Goal: Task Accomplishment & Management: Use online tool/utility

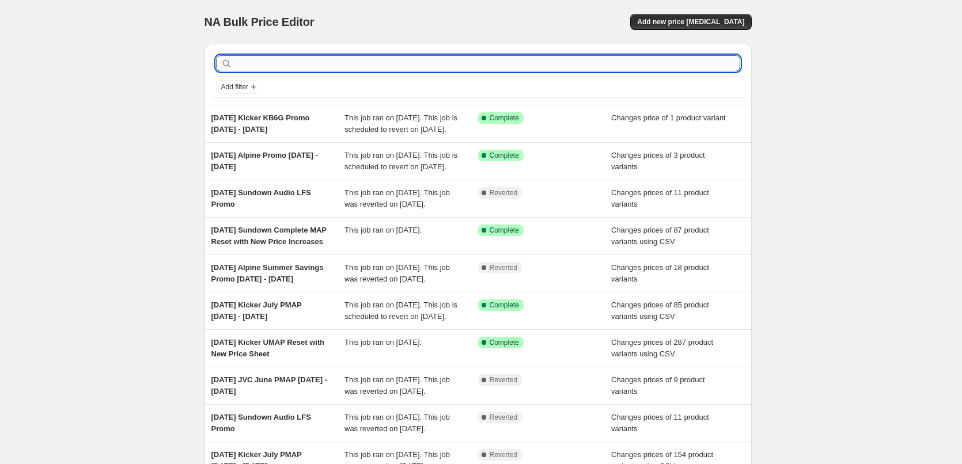
click at [328, 62] on input "text" at bounding box center [487, 63] width 506 height 16
type input "kick"
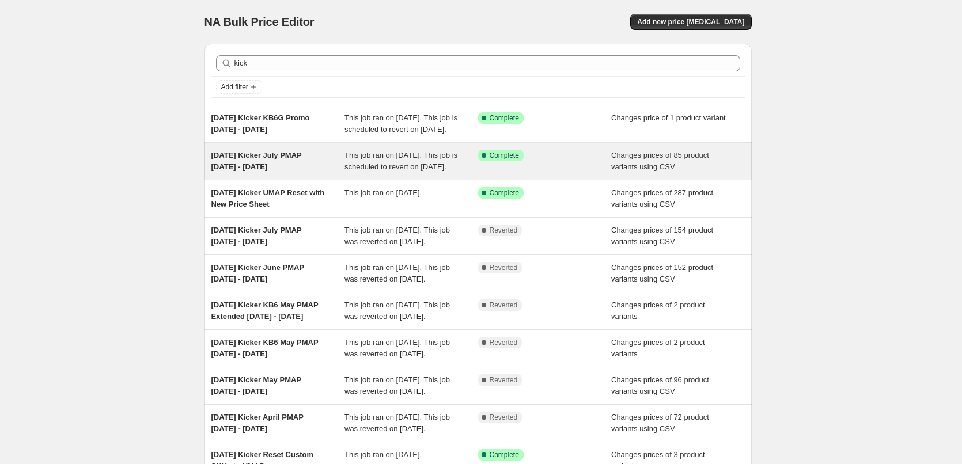
click at [302, 172] on div "[DATE] Kicker July PMAP [DATE] - [DATE]" at bounding box center [278, 161] width 134 height 23
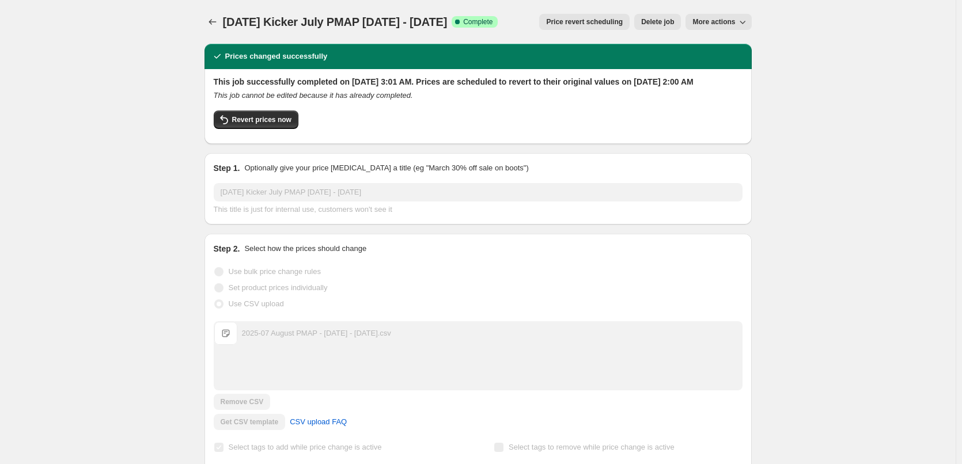
click at [733, 20] on span "More actions" at bounding box center [713, 21] width 43 height 9
click at [732, 41] on span "Copy to new job" at bounding box center [724, 45] width 54 height 9
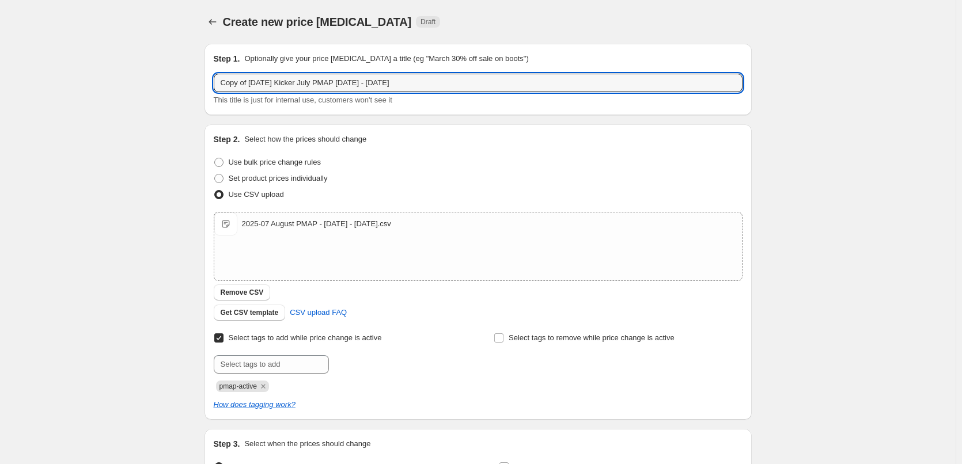
drag, startPoint x: 249, startPoint y: 82, endPoint x: 169, endPoint y: 76, distance: 80.3
click at [169, 76] on div "Create new price [MEDICAL_DATA]. This page is ready Create new price [MEDICAL_D…" at bounding box center [477, 299] width 955 height 598
click at [327, 83] on input "[DATE] Kicker July PMAP [DATE] - [DATE]" at bounding box center [478, 83] width 529 height 18
type input "[DATE] Kicker July PMAP [DATE] - [DATE]"
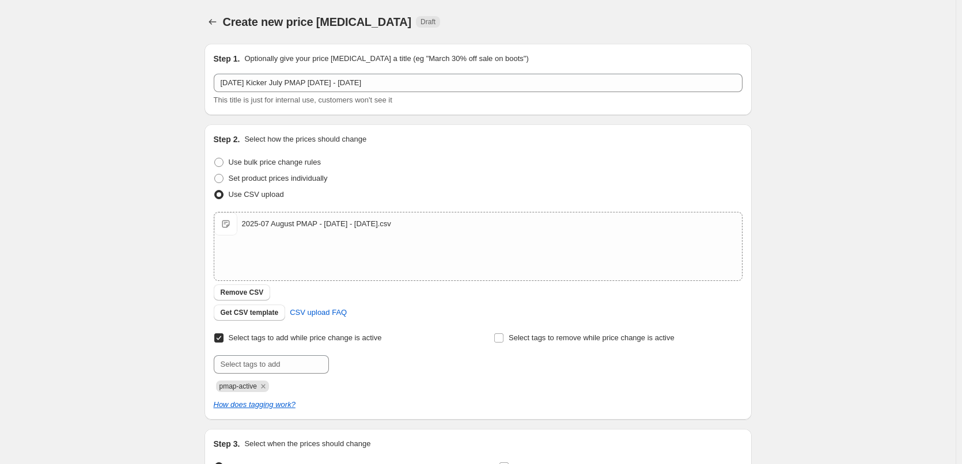
click at [142, 199] on div "Create new price [MEDICAL_DATA]. This page is ready Create new price [MEDICAL_D…" at bounding box center [477, 299] width 955 height 598
click at [235, 291] on span "Remove CSV" at bounding box center [242, 292] width 43 height 9
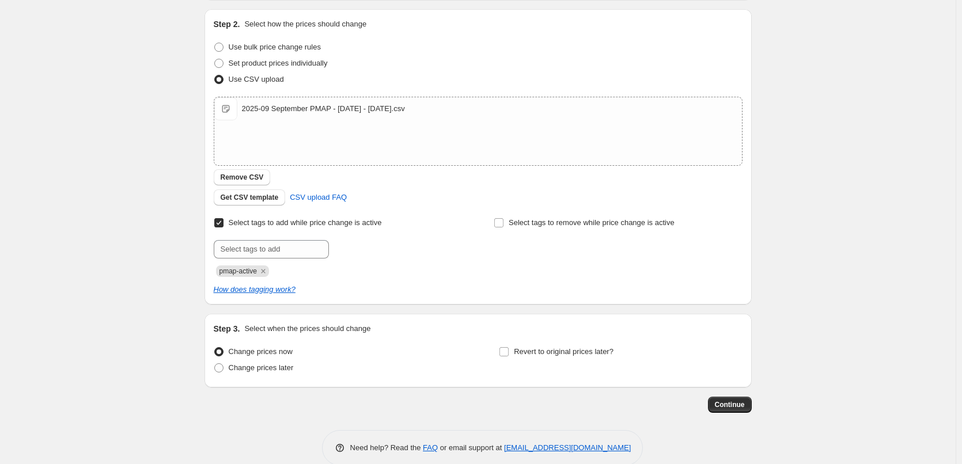
scroll to position [134, 0]
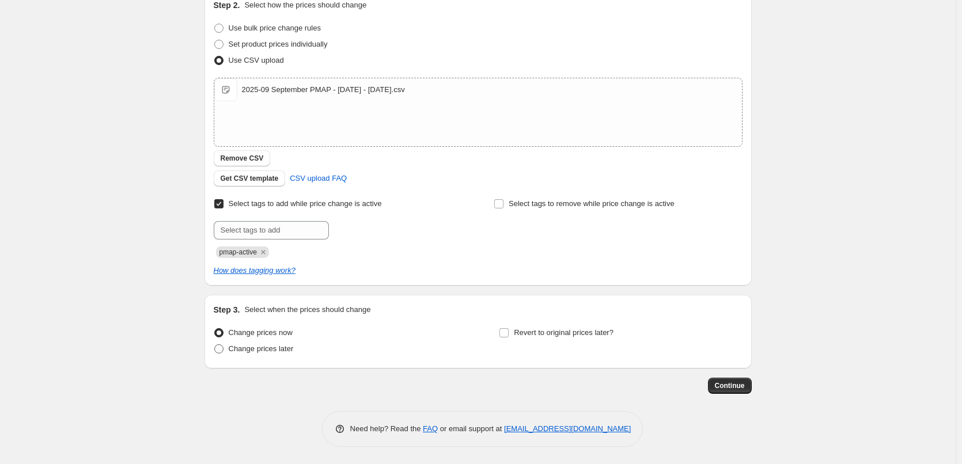
click at [223, 348] on span at bounding box center [218, 348] width 9 height 9
click at [215, 345] on input "Change prices later" at bounding box center [214, 344] width 1 height 1
radio input "true"
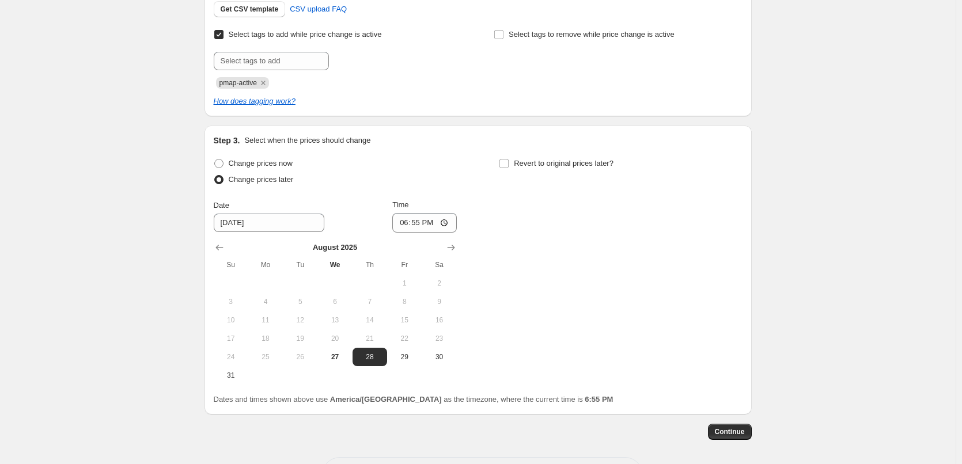
scroll to position [307, 0]
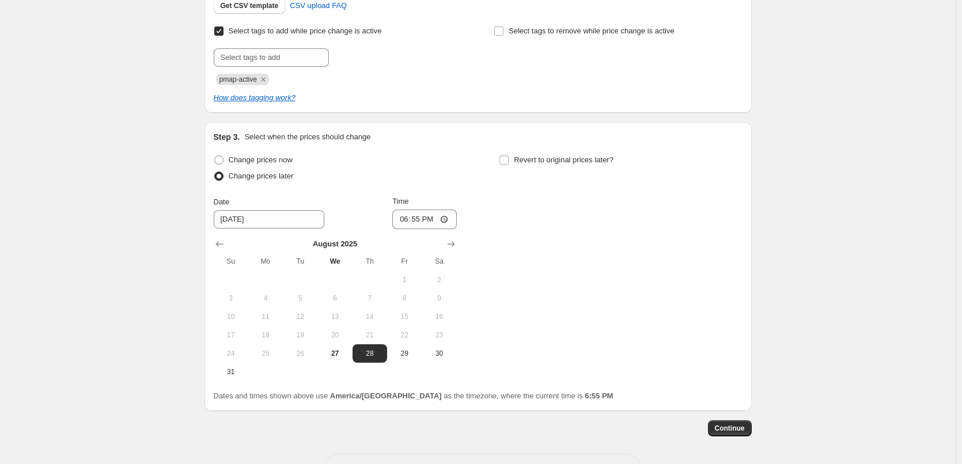
click at [460, 234] on div "Change prices now Change prices later Date [DATE] Time 18:55 [DATE] Su Mo Tu We…" at bounding box center [478, 266] width 529 height 229
click at [451, 244] on icon "Show next month, September 2025" at bounding box center [451, 244] width 12 height 12
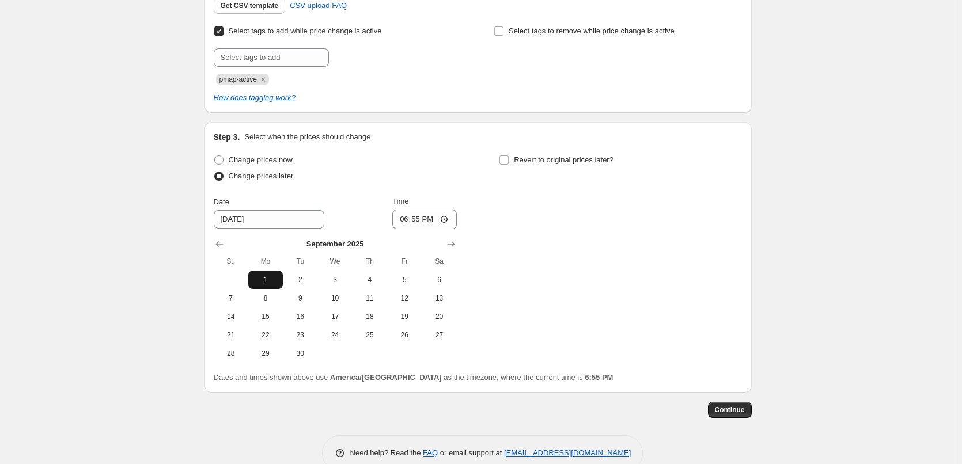
click at [267, 274] on button "1" at bounding box center [265, 280] width 35 height 18
type input "[DATE]"
click at [406, 223] on input "18:55" at bounding box center [424, 220] width 64 height 20
type input "03:00"
click at [534, 212] on div "Change prices now Change prices later Date [DATE] Time 03:00 [DATE] Su Mo Tu We…" at bounding box center [478, 257] width 529 height 211
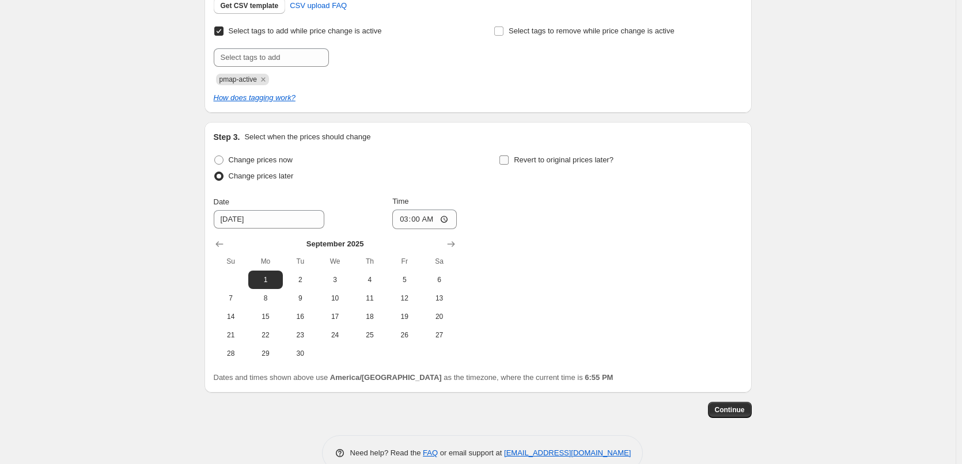
click at [508, 160] on input "Revert to original prices later?" at bounding box center [503, 159] width 9 height 9
checkbox input "true"
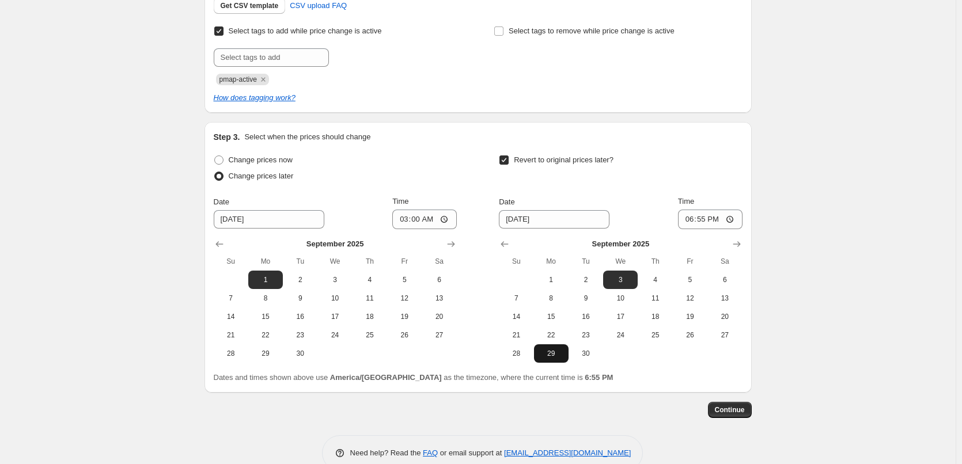
click at [555, 351] on span "29" at bounding box center [550, 353] width 25 height 9
type input "[DATE]"
click at [686, 222] on input "18:55" at bounding box center [710, 220] width 64 height 20
type input "02:00"
click at [819, 228] on div "Create new price [MEDICAL_DATA]. This page is ready Create new price [MEDICAL_D…" at bounding box center [477, 90] width 955 height 795
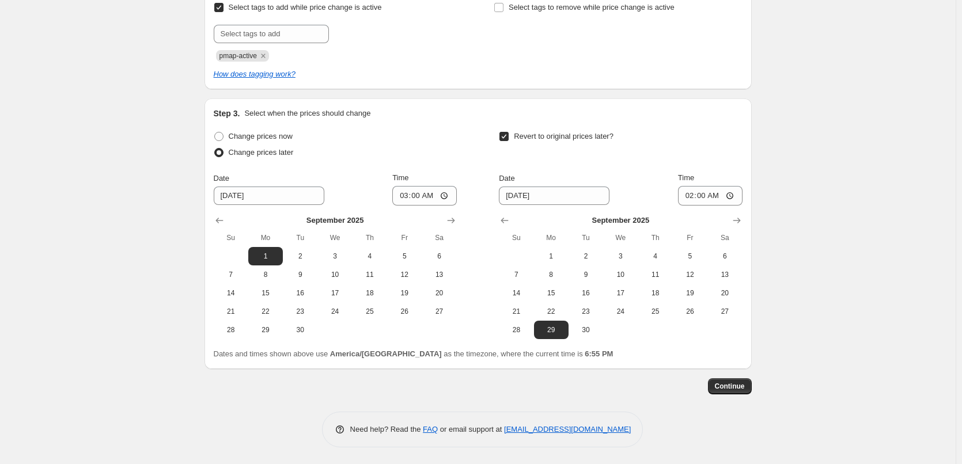
scroll to position [331, 0]
click at [730, 378] on button "Continue" at bounding box center [730, 386] width 44 height 16
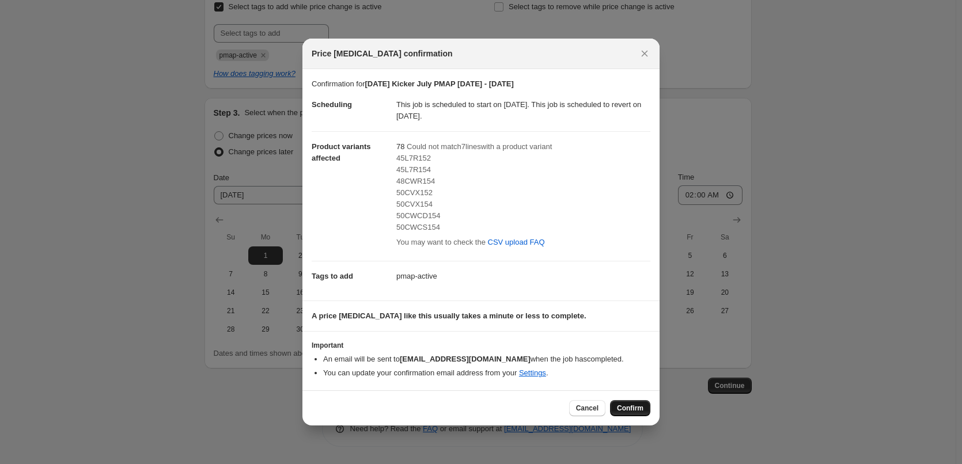
click at [621, 408] on span "Confirm" at bounding box center [630, 408] width 26 height 9
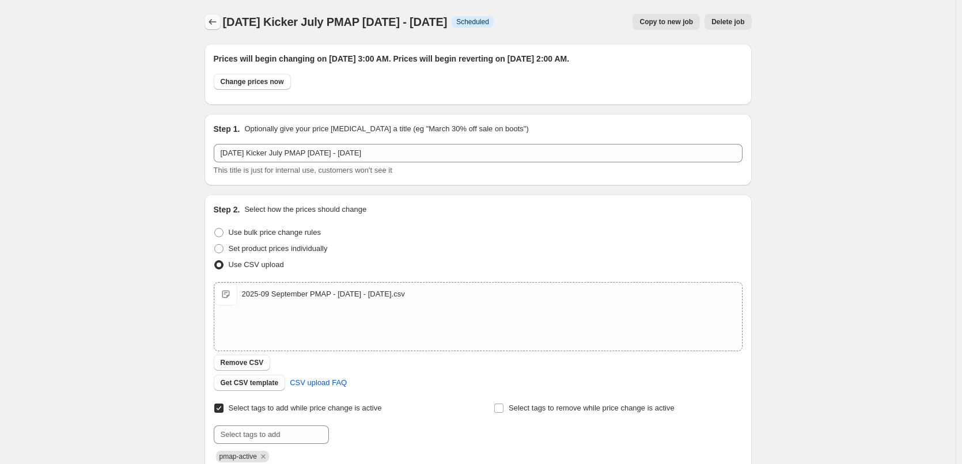
click at [211, 22] on icon "Price change jobs" at bounding box center [213, 22] width 12 height 12
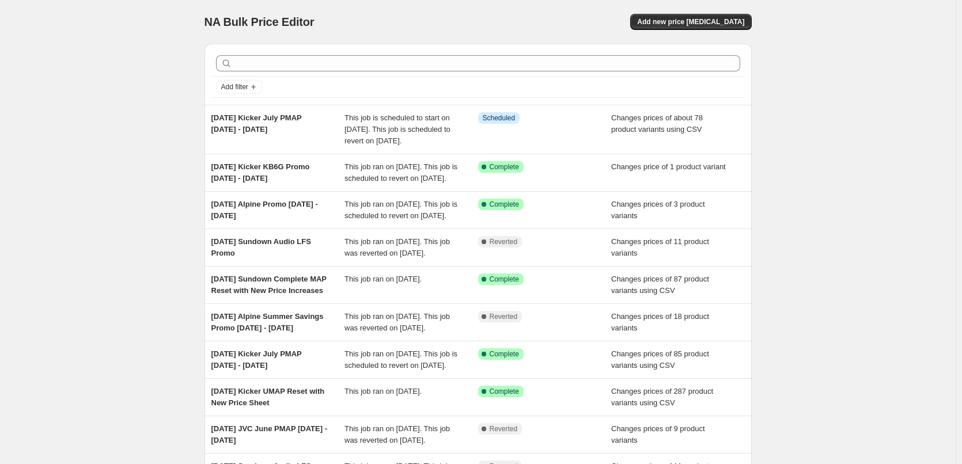
click at [85, 117] on div "NA Bulk Price Editor. This page is ready NA Bulk Price Editor Add new price [ME…" at bounding box center [477, 302] width 955 height 605
click at [87, 92] on div "NA Bulk Price Editor. This page is ready NA Bulk Price Editor Add new price [ME…" at bounding box center [477, 302] width 955 height 605
click at [122, 42] on div "NA Bulk Price Editor. This page is ready NA Bulk Price Editor Add new price [ME…" at bounding box center [477, 302] width 955 height 605
click at [96, 136] on div "NA Bulk Price Editor. This page is ready NA Bulk Price Editor Add new price [ME…" at bounding box center [477, 302] width 955 height 605
click at [188, 109] on div "NA Bulk Price Editor. This page is ready NA Bulk Price Editor Add new price [ME…" at bounding box center [477, 302] width 955 height 605
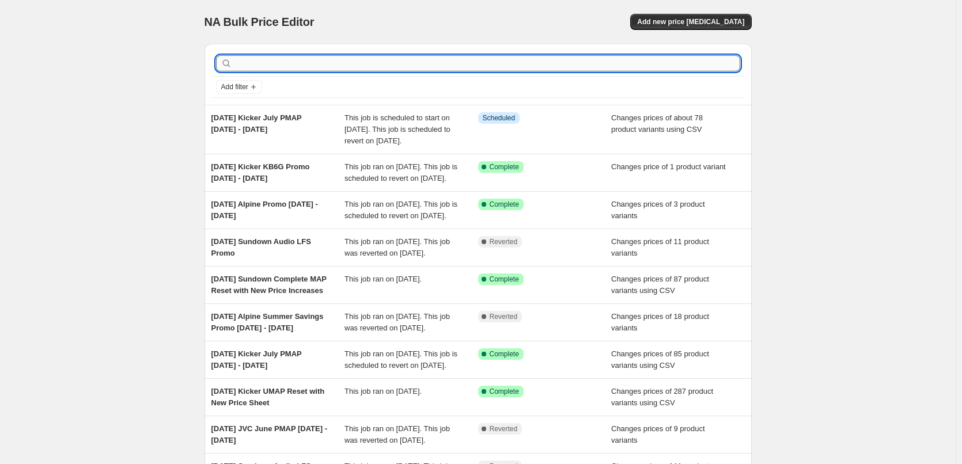
click at [283, 67] on input "text" at bounding box center [487, 63] width 506 height 16
type input "kicker"
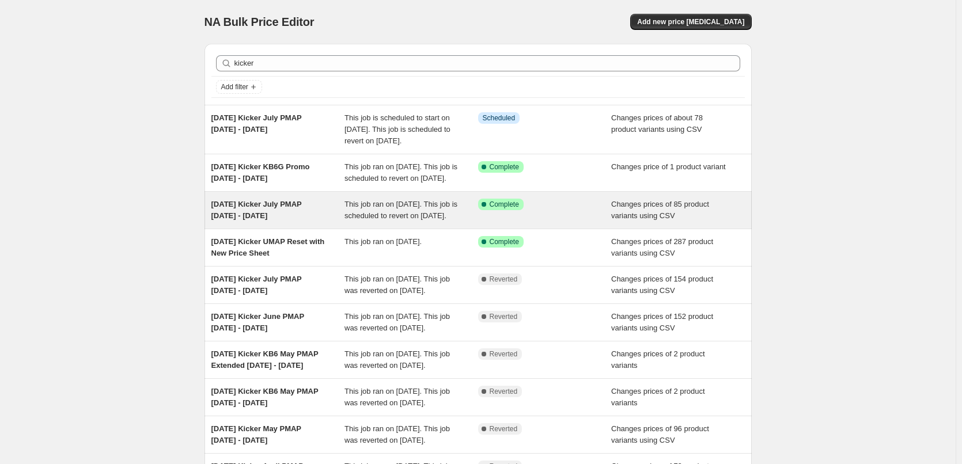
click at [265, 220] on span "[DATE] Kicker July PMAP [DATE] - [DATE]" at bounding box center [256, 210] width 90 height 20
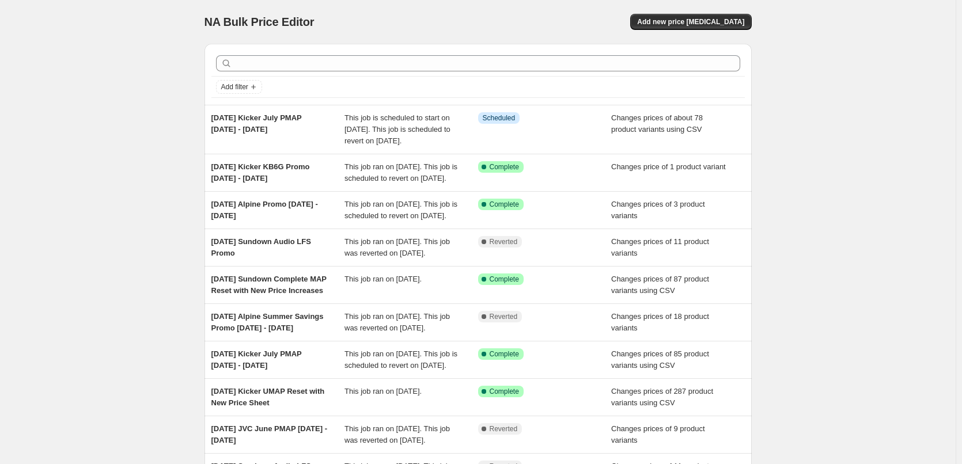
click at [135, 234] on div "NA Bulk Price Editor. This page is ready NA Bulk Price Editor Add new price [ME…" at bounding box center [477, 302] width 955 height 605
